Goal: Task Accomplishment & Management: Complete application form

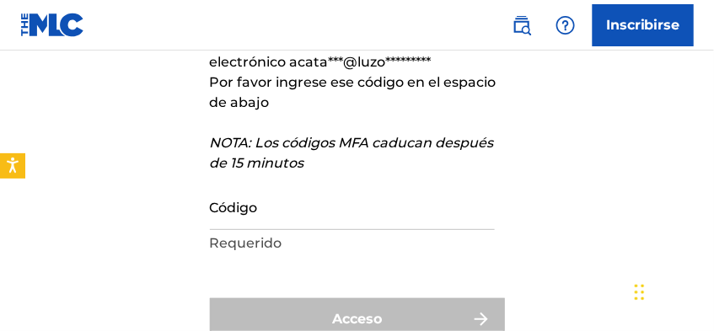
scroll to position [224, 0]
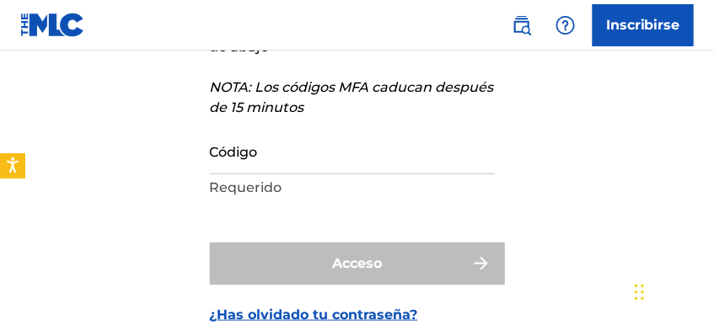
click at [331, 147] on input "Código" at bounding box center [352, 151] width 285 height 48
paste input "762598"
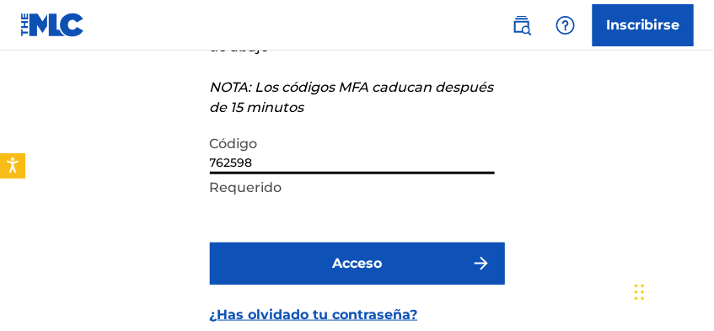
type input "762598"
click at [337, 261] on font "Acceso" at bounding box center [357, 264] width 50 height 16
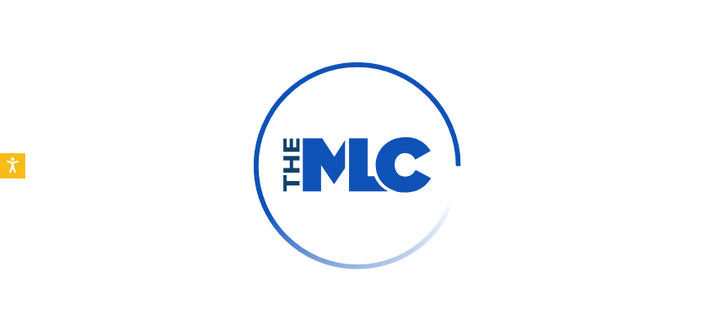
scroll to position [162, 0]
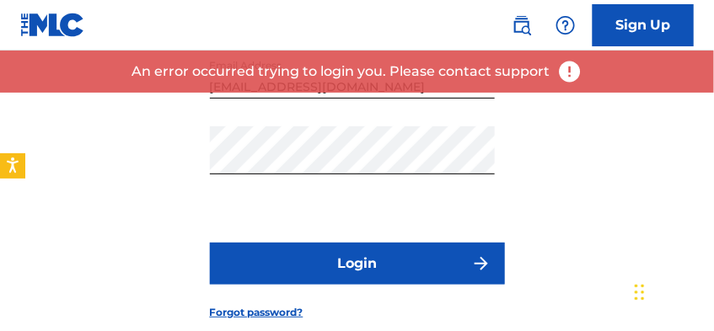
click at [397, 264] on button "Login" at bounding box center [357, 264] width 295 height 42
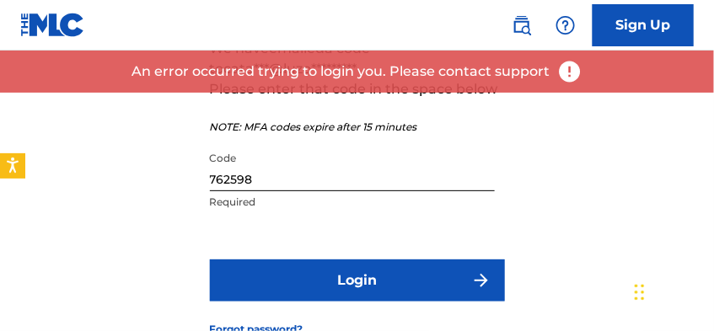
scroll to position [179, 0]
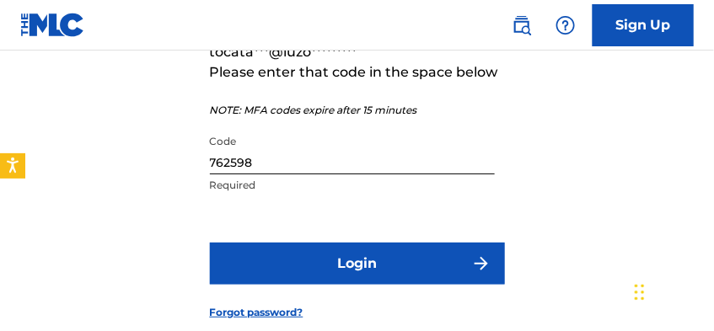
click at [363, 273] on button "Login" at bounding box center [357, 264] width 295 height 42
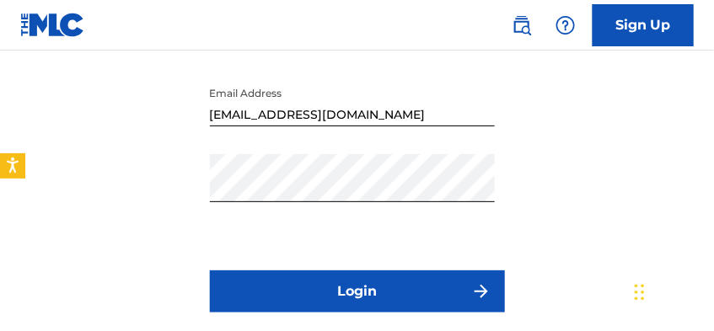
scroll to position [162, 0]
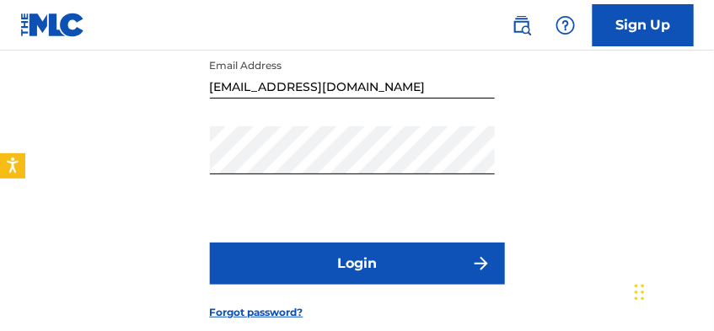
click at [384, 273] on button "Login" at bounding box center [357, 264] width 295 height 42
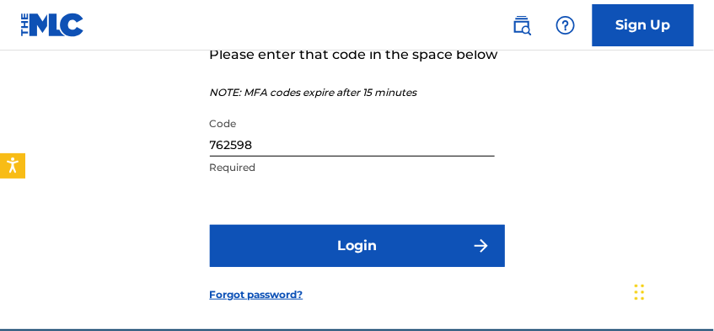
scroll to position [275, 0]
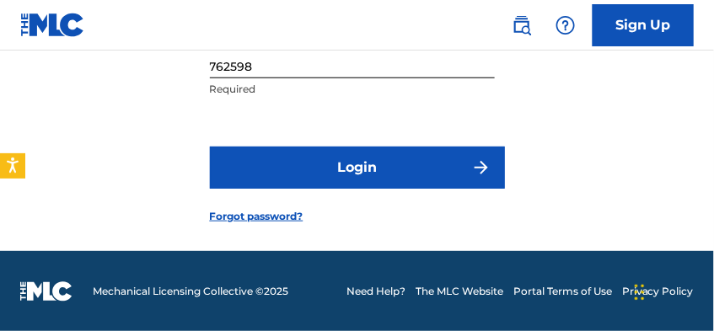
click at [348, 168] on button "Login" at bounding box center [357, 168] width 295 height 42
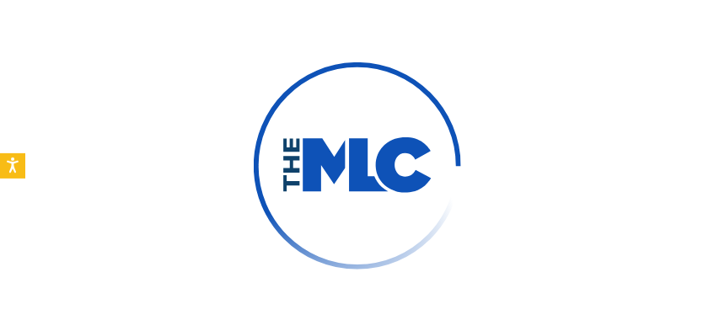
scroll to position [258, 0]
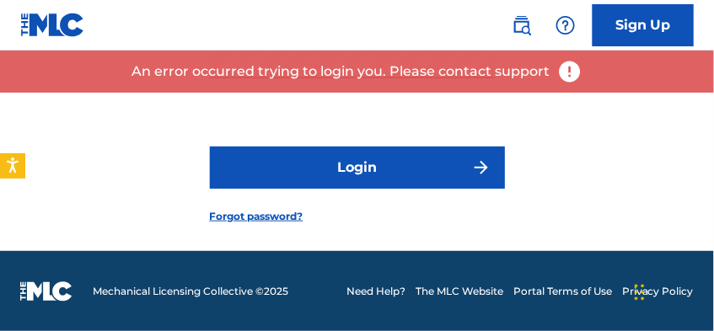
click at [356, 166] on button "Login" at bounding box center [357, 168] width 295 height 42
drag, startPoint x: 374, startPoint y: 123, endPoint x: 307, endPoint y: 125, distance: 67.5
click at [307, 125] on form "Login to The MLC Portal Email Address [EMAIL_ADDRESS][DOMAIN_NAME] Password Log…" at bounding box center [357, 43] width 295 height 417
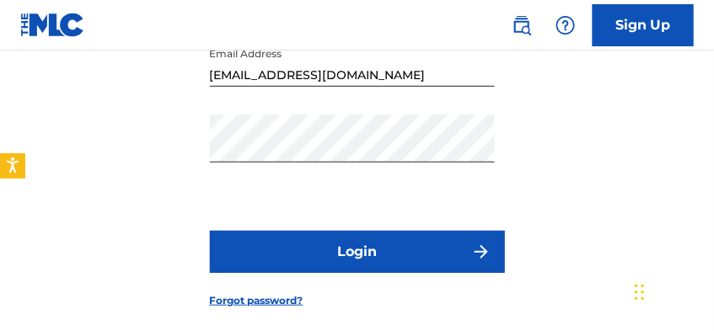
scroll to position [230, 0]
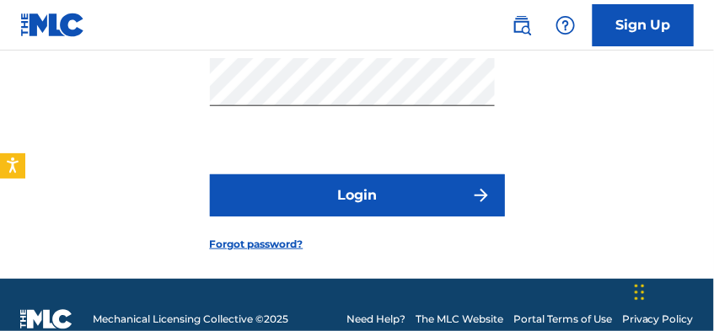
click at [330, 193] on button "Login" at bounding box center [357, 196] width 295 height 42
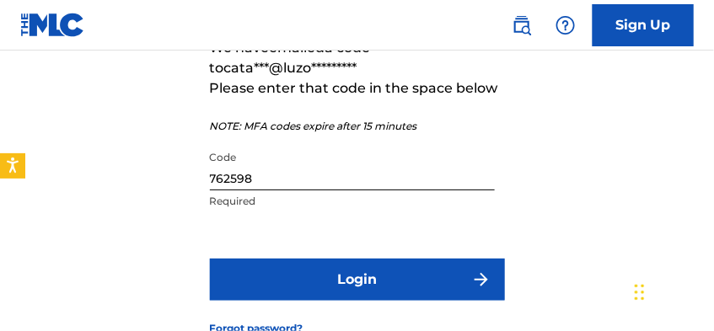
scroll to position [219, 0]
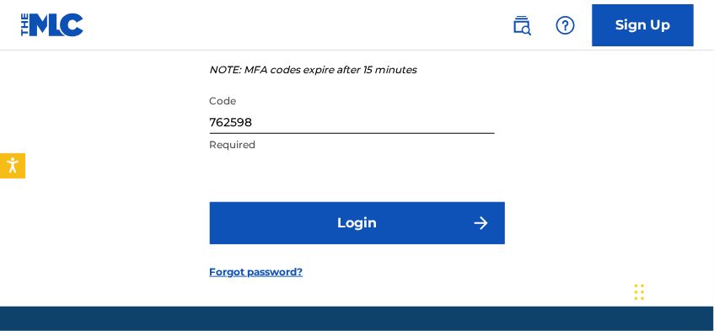
click at [225, 153] on div "Code 762598 Required" at bounding box center [352, 124] width 285 height 76
drag, startPoint x: 225, startPoint y: 153, endPoint x: 249, endPoint y: 150, distance: 23.8
click at [226, 153] on div "Code 762598 Required" at bounding box center [352, 124] width 285 height 76
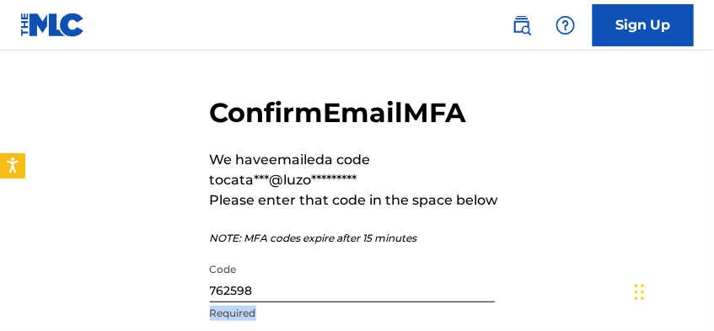
scroll to position [22, 0]
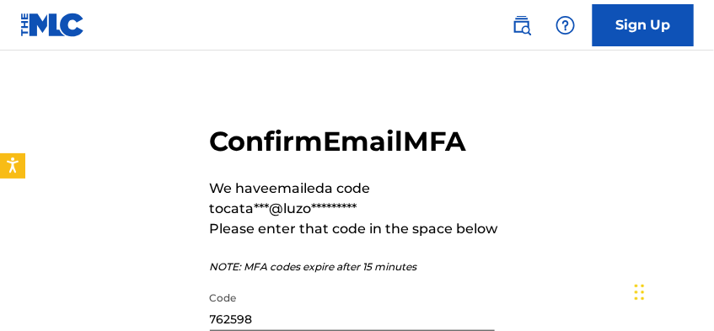
click at [181, 191] on div "Confirm Email MFA We have emailed a code to cata***@luzo********* Please enter …" at bounding box center [357, 288] width 714 height 434
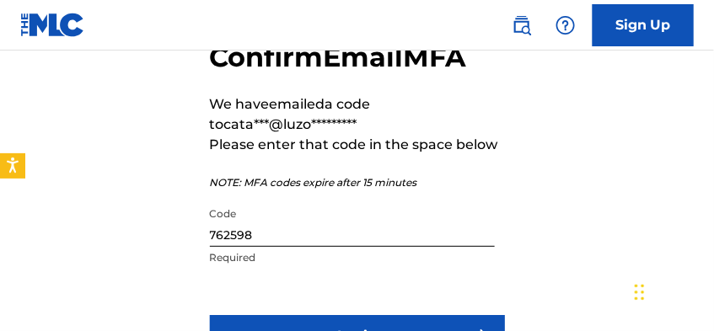
scroll to position [191, 0]
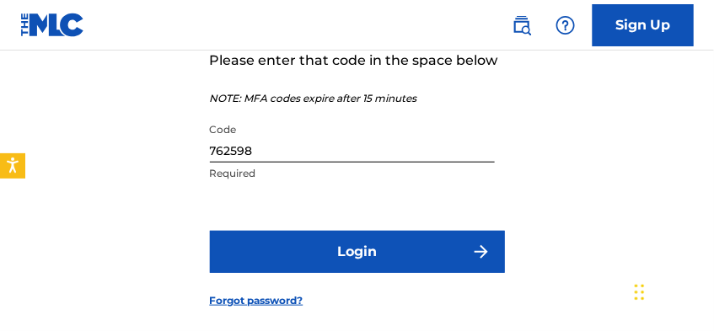
click at [191, 164] on div "Confirm Email MFA We have emailed a code to cata***@luzo********* Please enter …" at bounding box center [357, 119] width 714 height 434
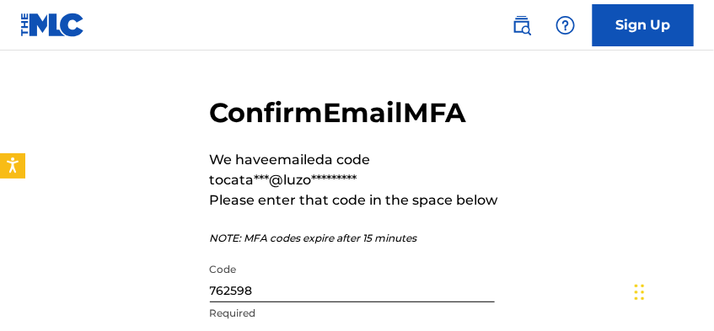
scroll to position [0, 0]
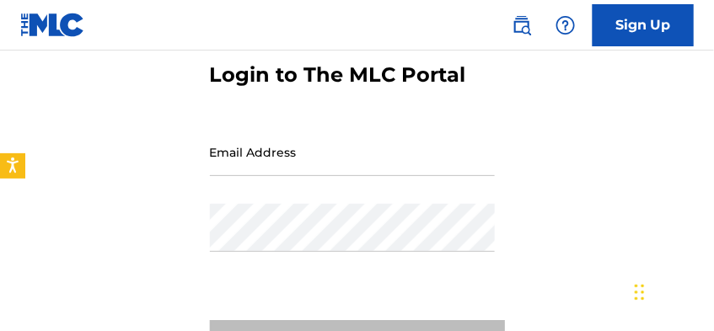
scroll to position [169, 0]
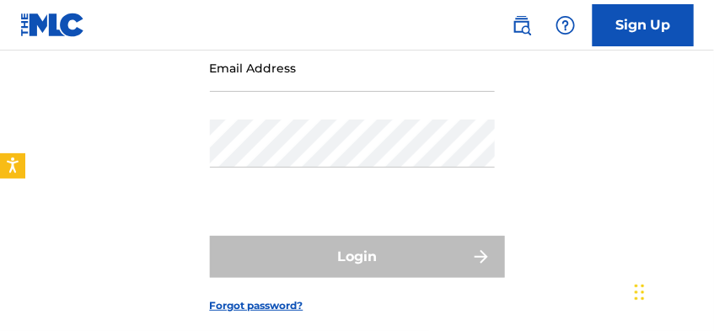
click at [495, 73] on nordpass-icon at bounding box center [495, 80] width 0 height 14
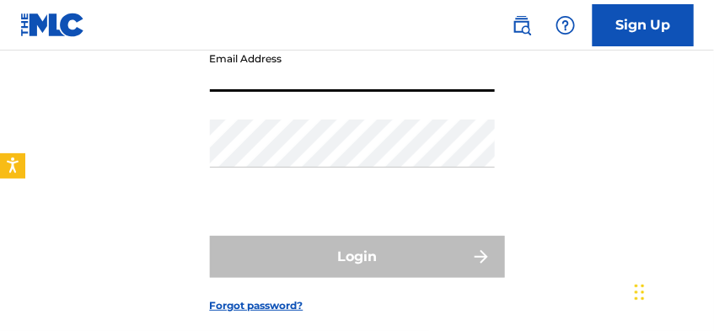
click at [0, 163] on nordpass-autofill-portal at bounding box center [0, 163] width 0 height 0
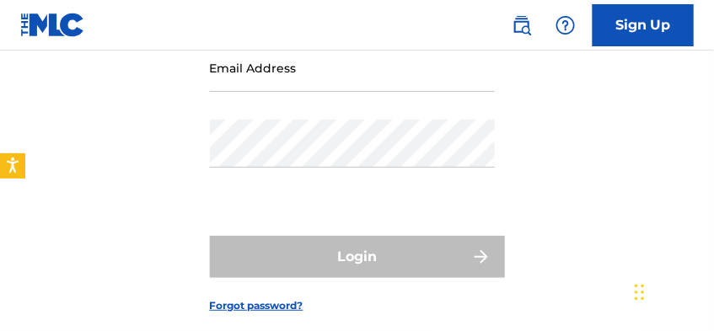
type input "[EMAIL_ADDRESS][DOMAIN_NAME]"
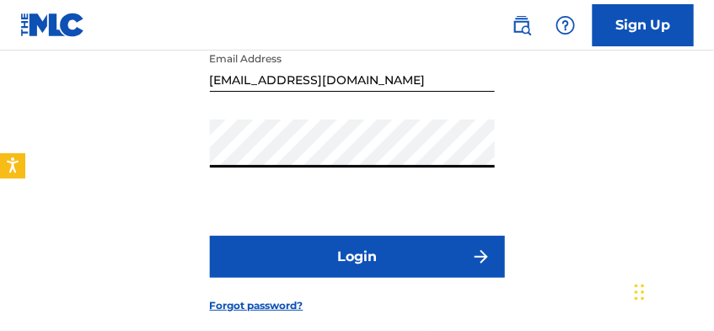
click at [421, 278] on form "Login to The MLC Portal Email Address [EMAIL_ADDRESS][DOMAIN_NAME] Password Log…" at bounding box center [357, 132] width 295 height 417
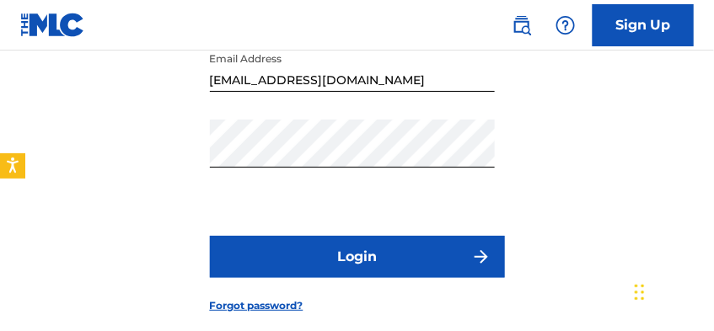
click at [419, 261] on button "Login" at bounding box center [357, 257] width 295 height 42
